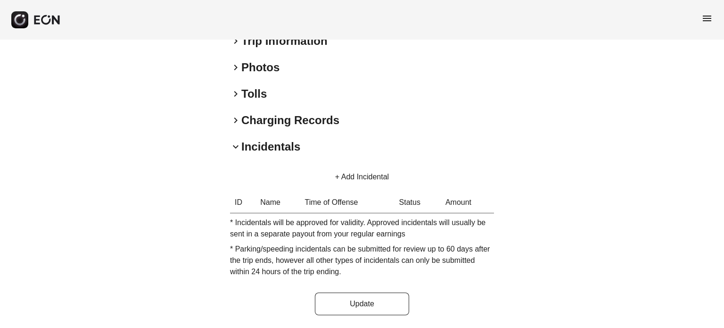
scroll to position [295, 0]
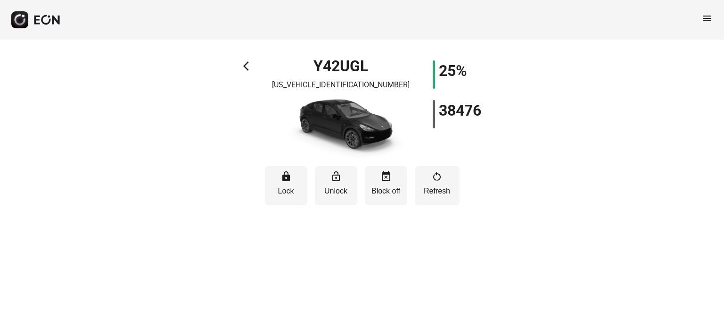
scroll to position [566, 0]
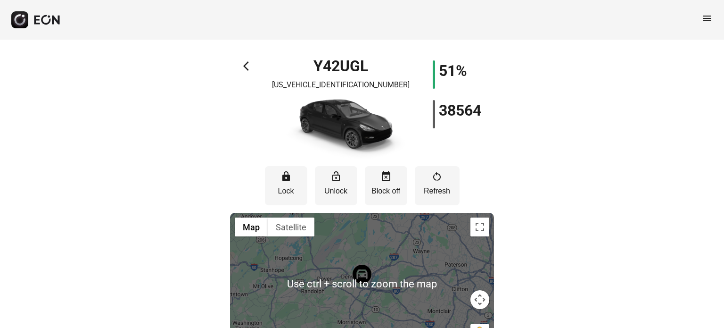
drag, startPoint x: 242, startPoint y: 69, endPoint x: 242, endPoint y: 64, distance: 5.2
click at [242, 68] on div "arrow_back_ios Y42UGL 7SAYGDEE0PA187214 51% 38564" at bounding box center [362, 110] width 264 height 100
click at [242, 64] on div "arrow_back_ios Y42UGL 7SAYGDEE0PA187214 51% 38564" at bounding box center [362, 110] width 264 height 100
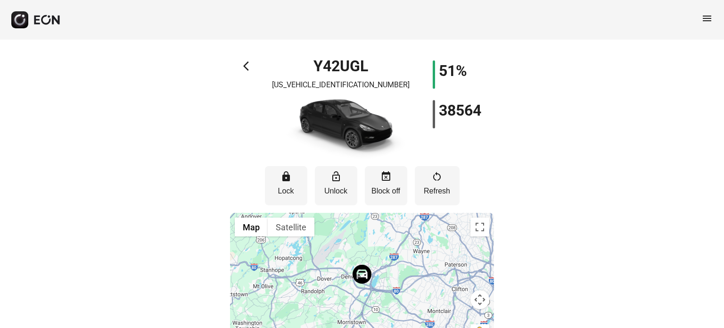
click at [247, 67] on span "arrow_back_ios" at bounding box center [248, 65] width 11 height 11
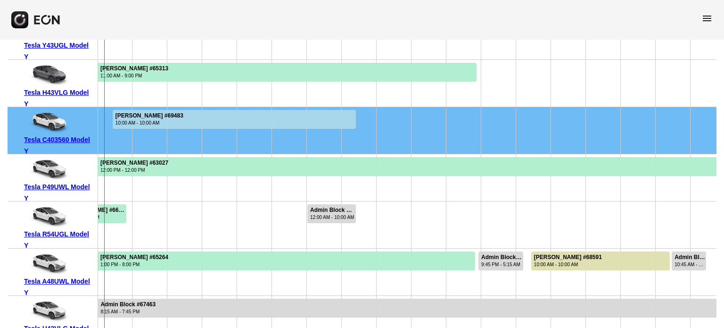
scroll to position [1934, 0]
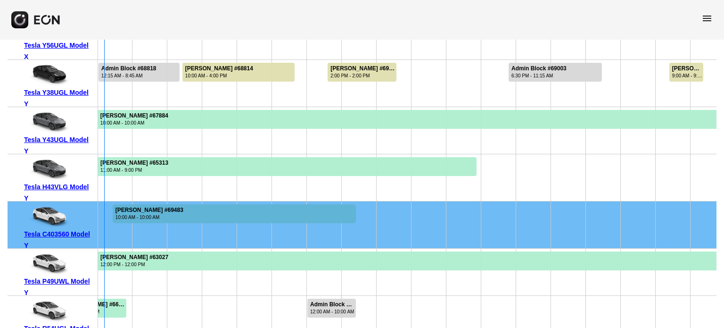
click at [121, 205] on div "Benjamin Scire #69483 10:00 AM - 10:00 AM" at bounding box center [149, 213] width 73 height 19
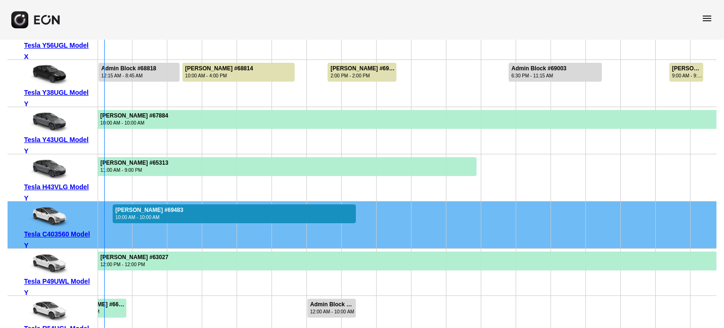
click at [121, 205] on div "Benjamin Scire #69483 10:00 AM - 10:00 AM" at bounding box center [149, 213] width 73 height 19
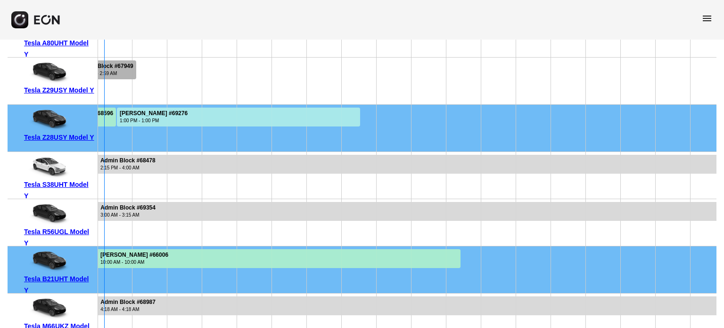
scroll to position [5282, 0]
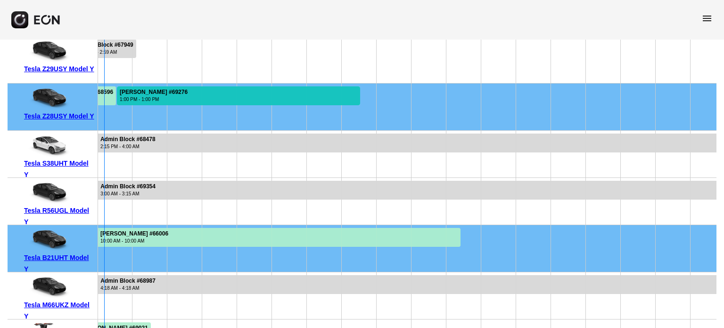
click at [137, 92] on div "shyi oneal #69276" at bounding box center [154, 92] width 68 height 7
click at [138, 92] on div "shyi oneal #69276" at bounding box center [154, 92] width 68 height 7
click at [168, 97] on div "shyi oneal #69276 1:00 PM - 1:00 PM" at bounding box center [153, 95] width 73 height 19
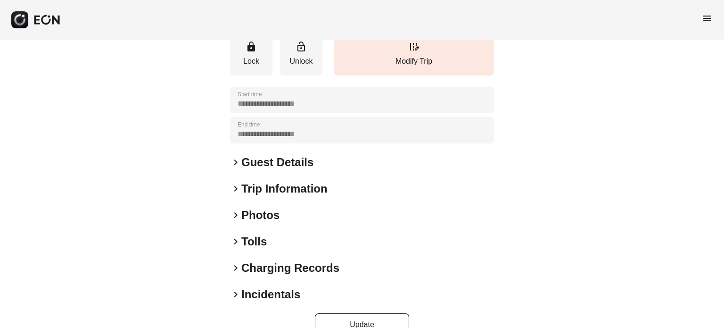
scroll to position [141, 0]
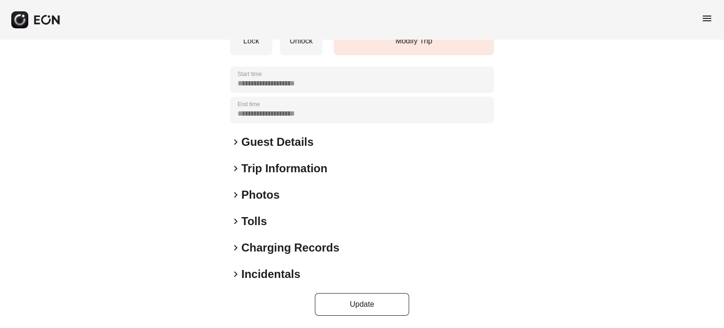
click at [249, 144] on h2 "Guest Details" at bounding box center [277, 141] width 72 height 15
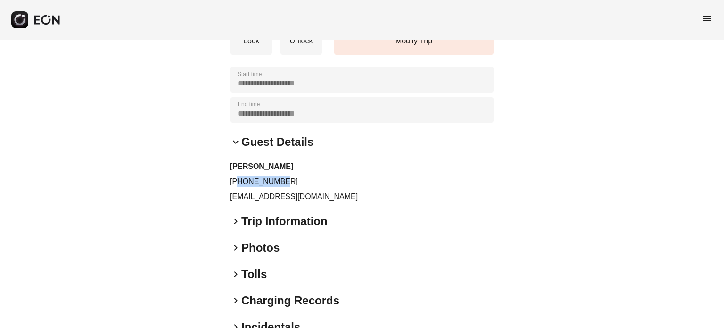
drag, startPoint x: 280, startPoint y: 179, endPoint x: 240, endPoint y: 175, distance: 40.3
click at [240, 175] on div "shyi oneal +14064590837 shyionly@gmail.com" at bounding box center [362, 182] width 264 height 42
copy p "4064590837"
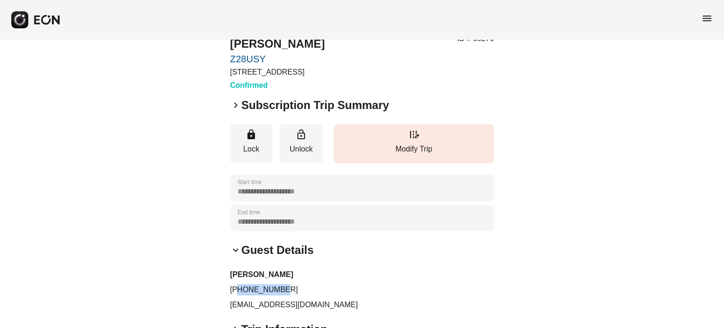
scroll to position [0, 0]
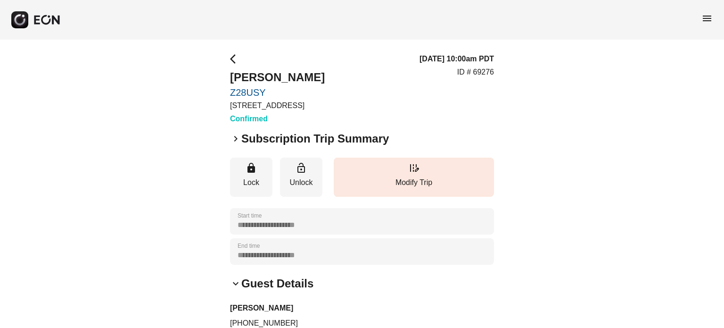
click at [481, 67] on p "ID # 69276" at bounding box center [475, 72] width 37 height 11
copy p "69276"
drag, startPoint x: 227, startPoint y: 80, endPoint x: 287, endPoint y: 80, distance: 59.4
click at [287, 80] on div "**********" at bounding box center [362, 282] width 724 height 484
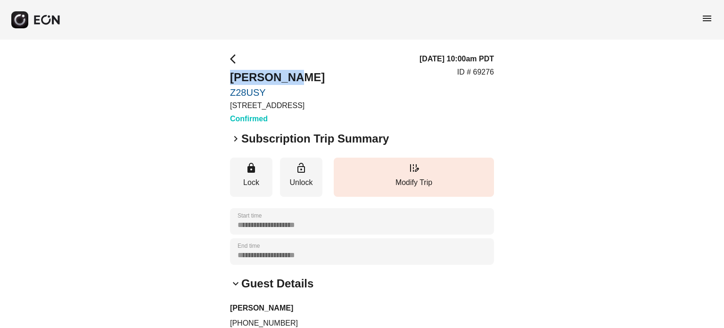
copy h2 "[PERSON_NAME]"
